Goal: Task Accomplishment & Management: Manage account settings

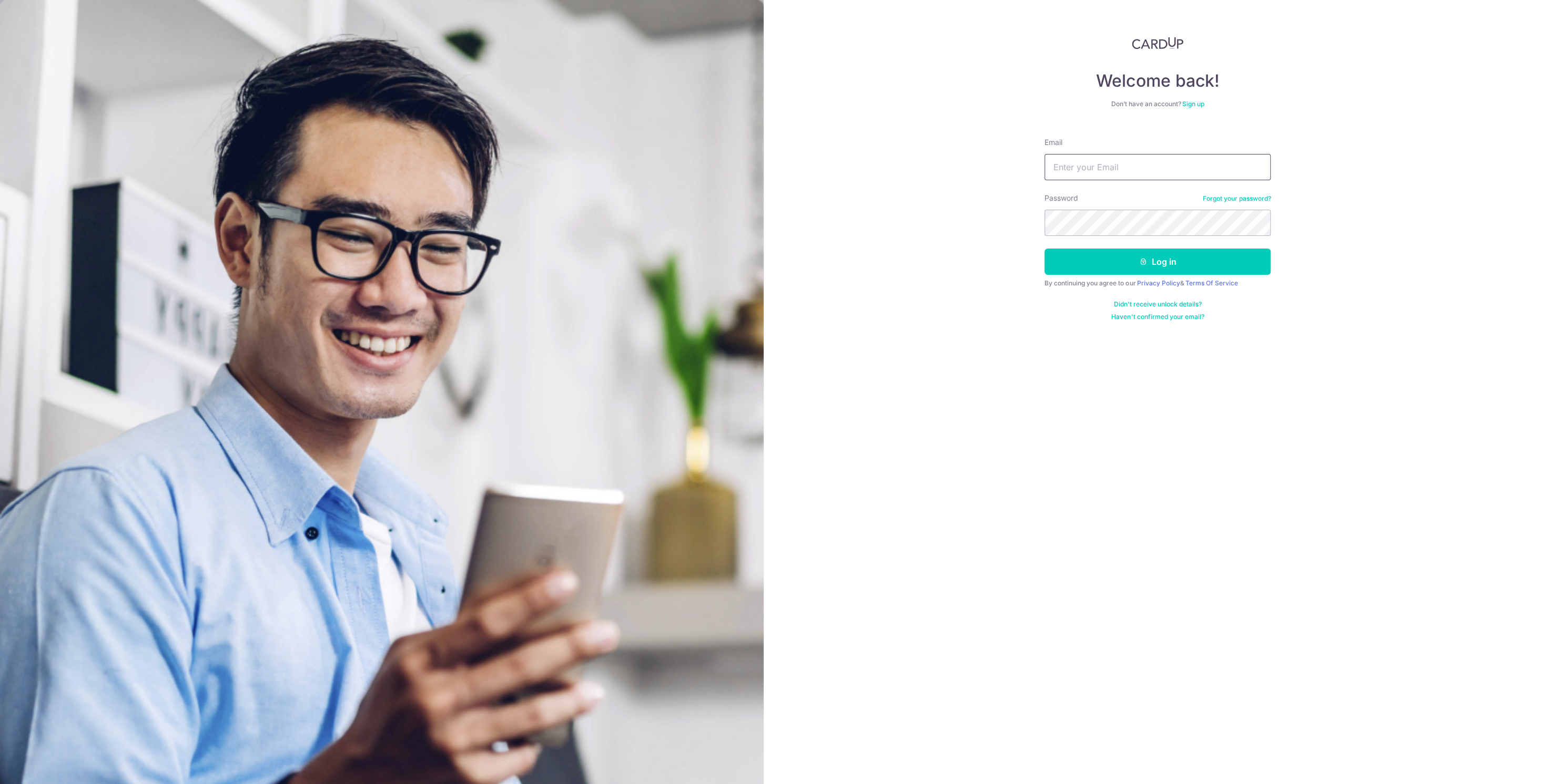
type input "[EMAIL_ADDRESS][DOMAIN_NAME]"
click at [881, 631] on div "Welcome back! Don’t have an account? Sign up Email [EMAIL_ADDRESS][DOMAIN_NAME]…" at bounding box center [1157, 392] width 789 height 784
click at [1093, 265] on button "Log in" at bounding box center [1157, 262] width 226 height 26
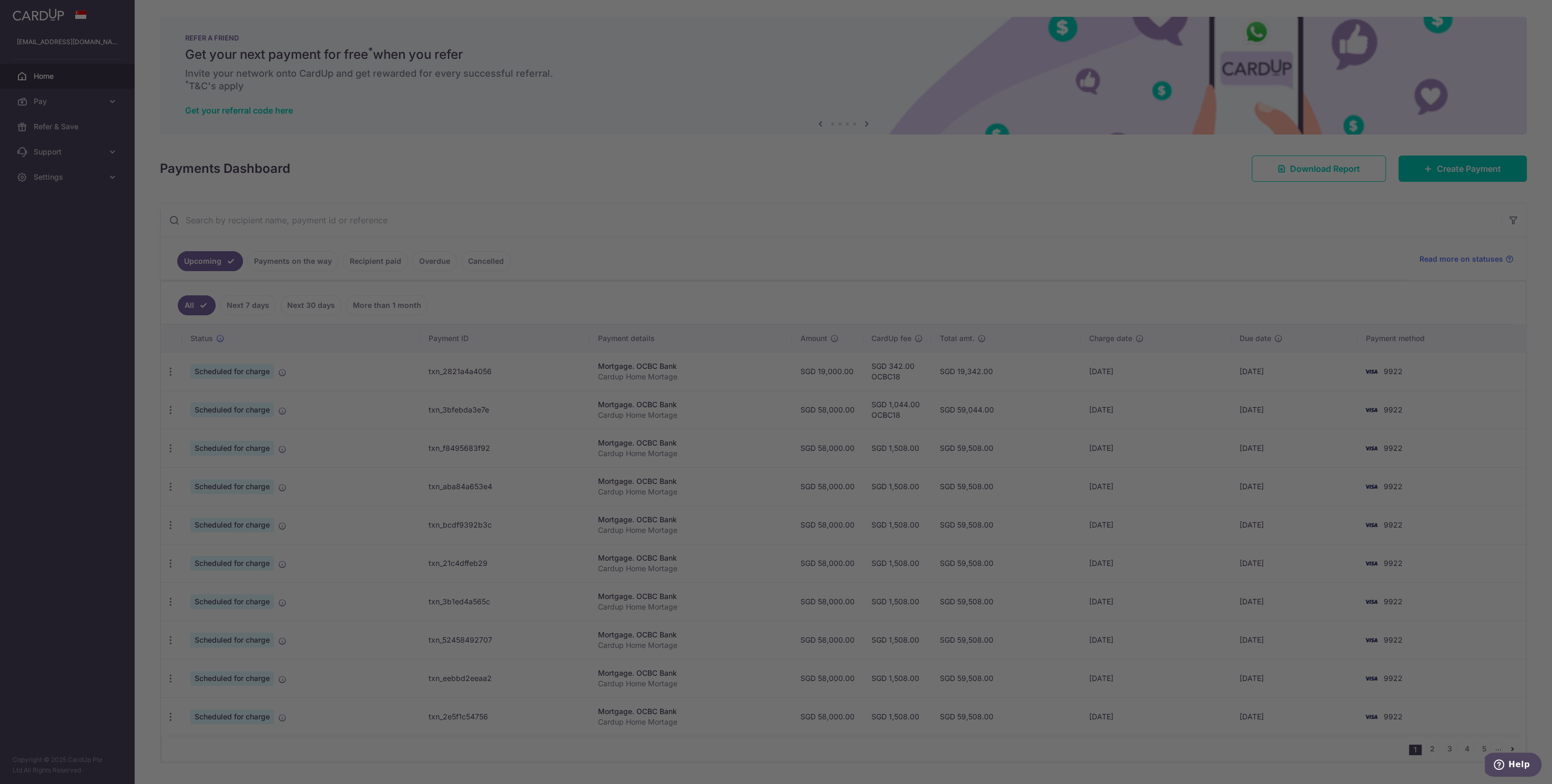
click at [383, 201] on div at bounding box center [784, 396] width 1568 height 792
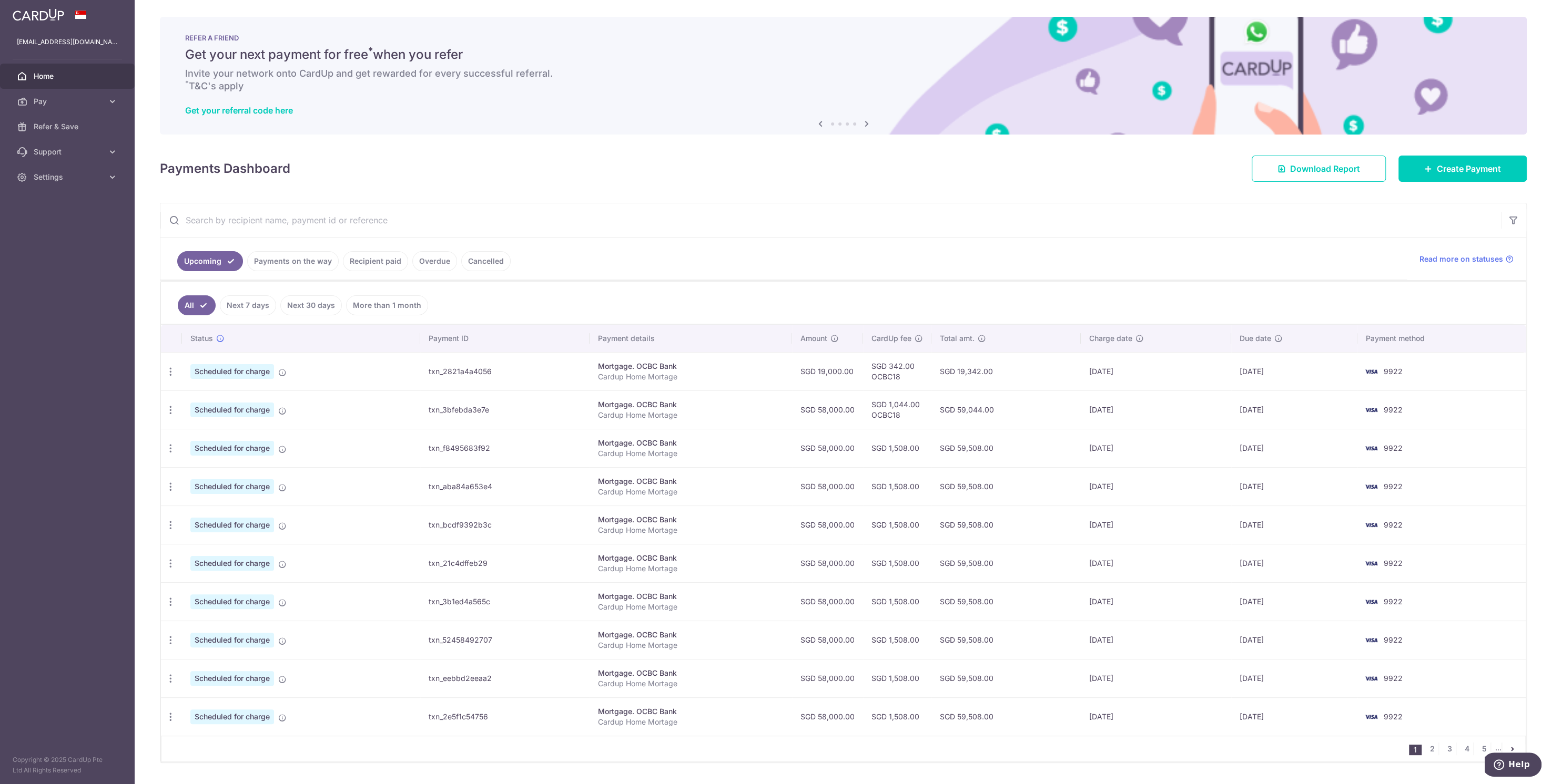
click at [640, 372] on p "Cardup Home Mortage" at bounding box center [691, 376] width 186 height 10
